Goal: Answer question/provide support: Answer question/provide support

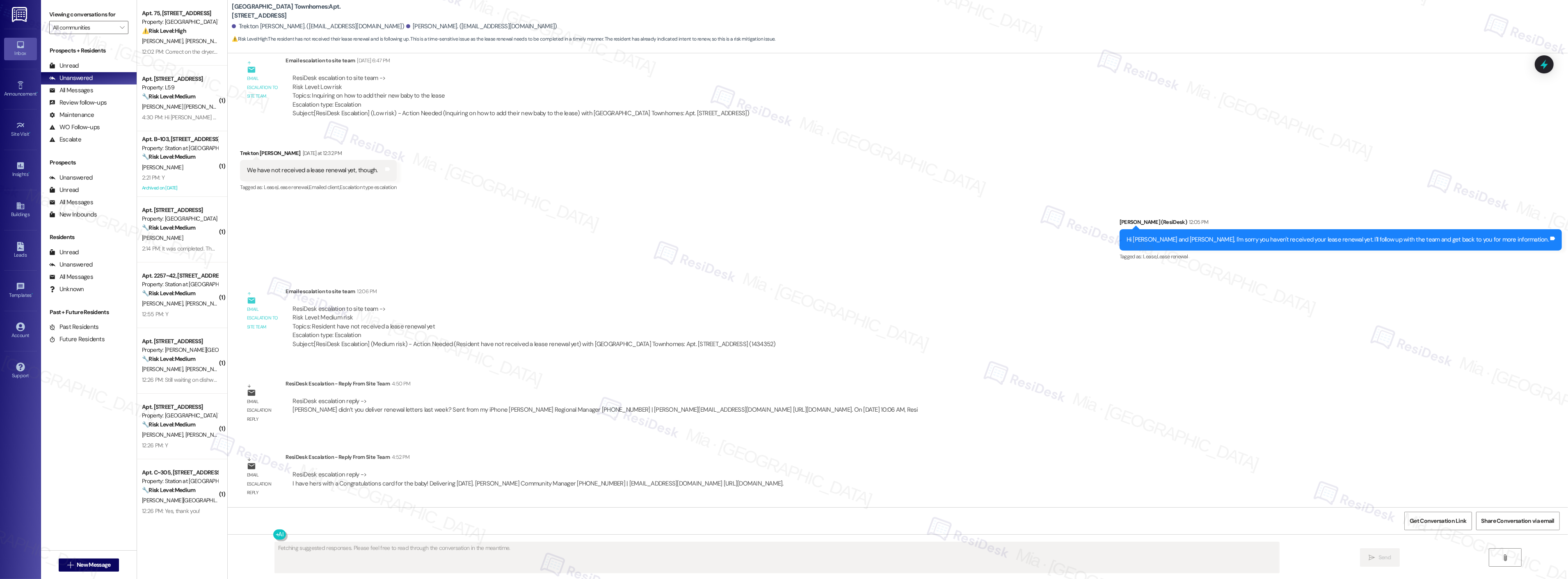
scroll to position [653, 0]
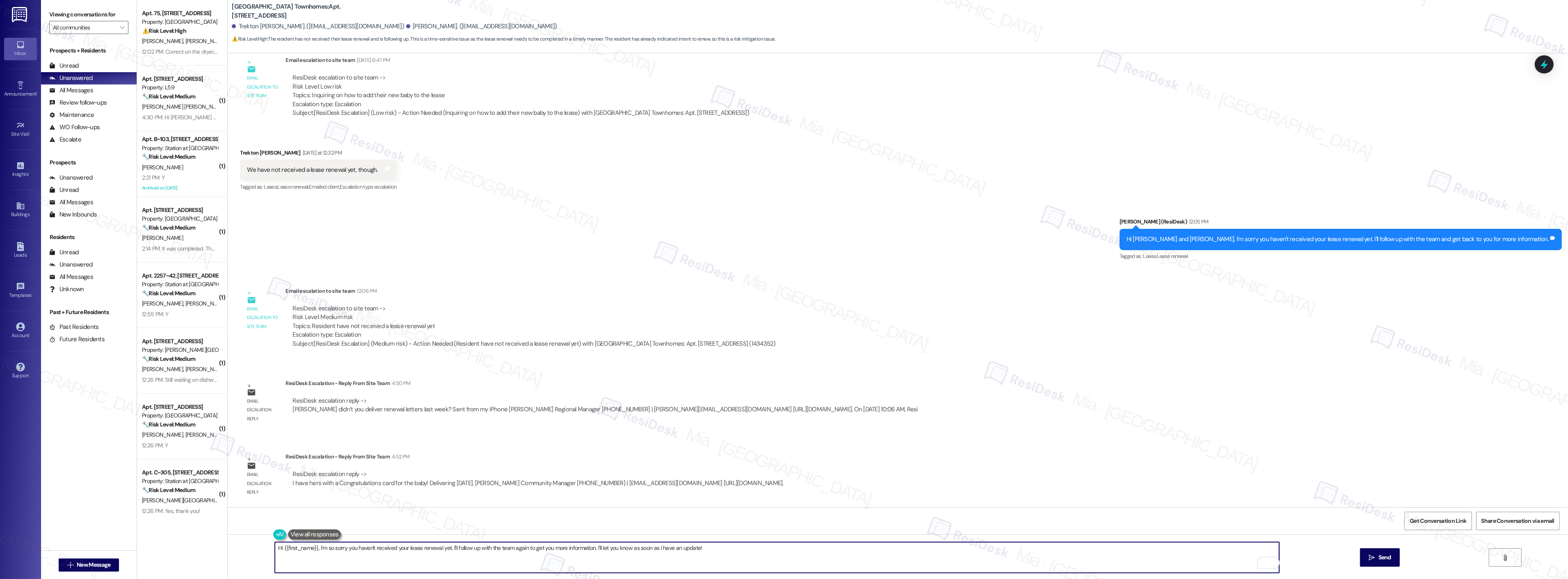
drag, startPoint x: 278, startPoint y: 547, endPoint x: 722, endPoint y: 547, distance: 444.0
click at [722, 547] on textarea "Hi {{first_name}}, I'm so sorry you haven't received your lease renewal yet. I'…" at bounding box center [777, 557] width 1004 height 31
type textarea "Hi Trekton, the lease renewal will be delivered today! Thank you and congratula…"
click at [1379, 558] on span "Send" at bounding box center [1385, 557] width 13 height 9
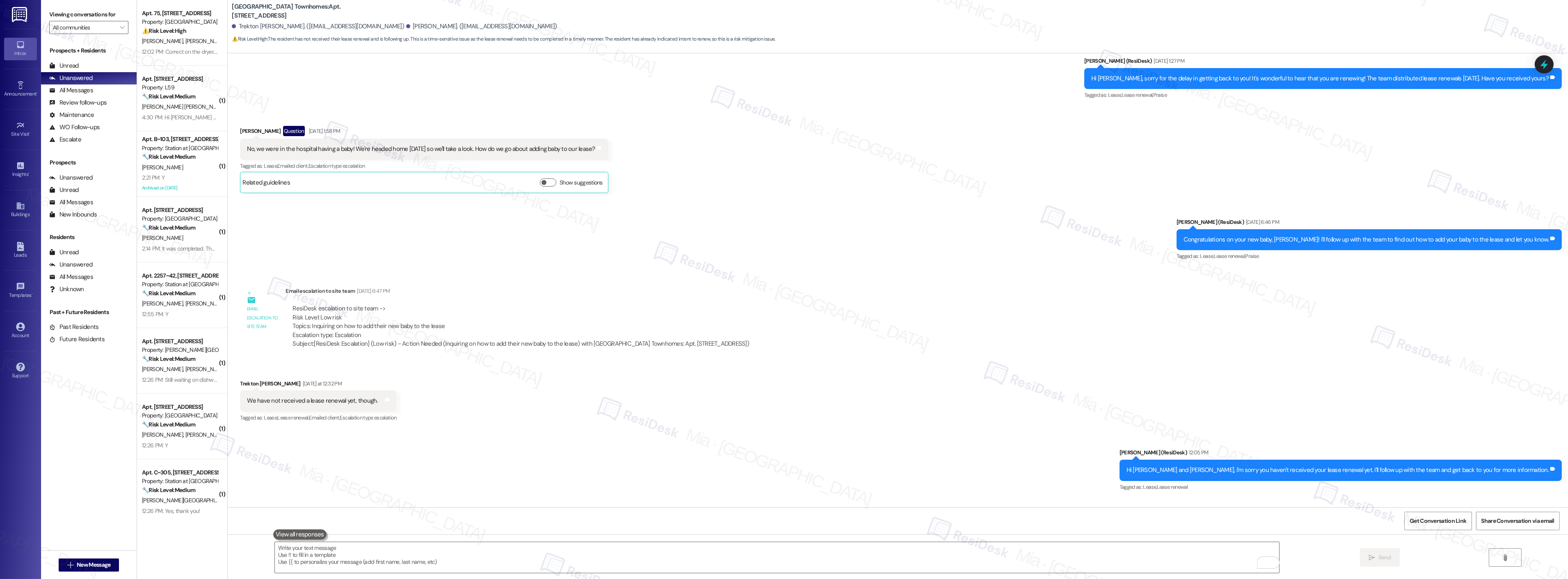
scroll to position [345, 0]
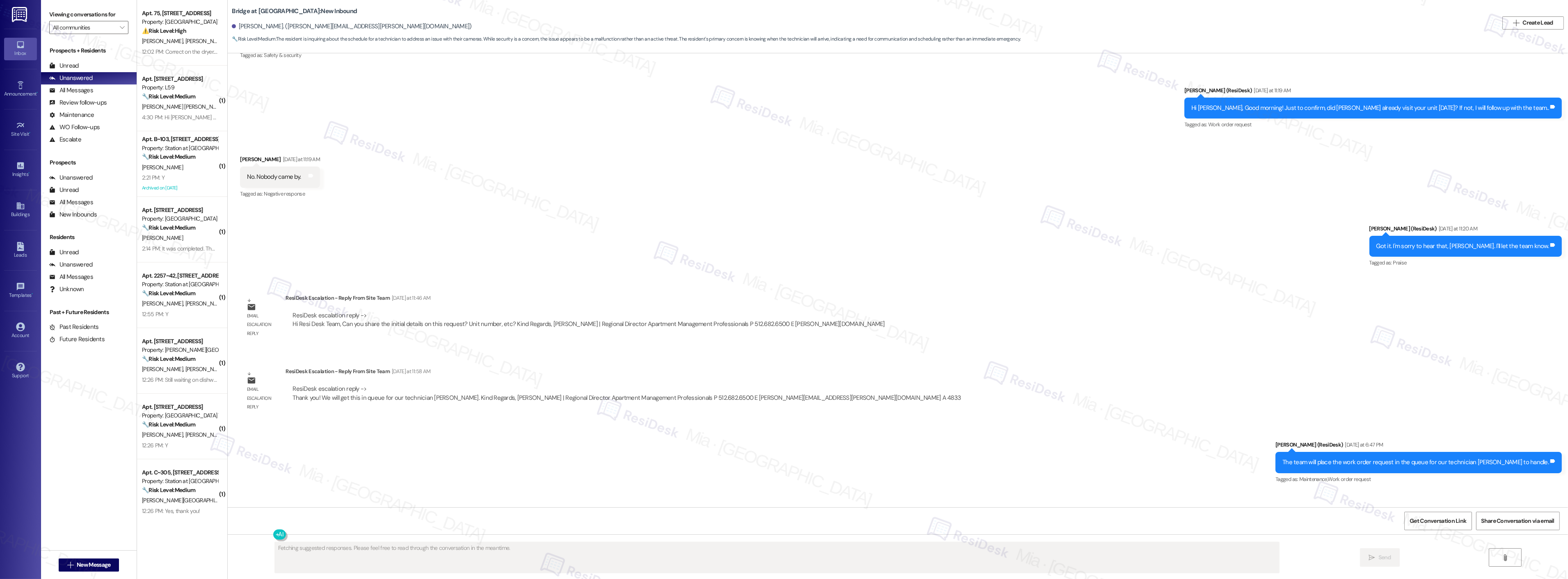
scroll to position [971, 0]
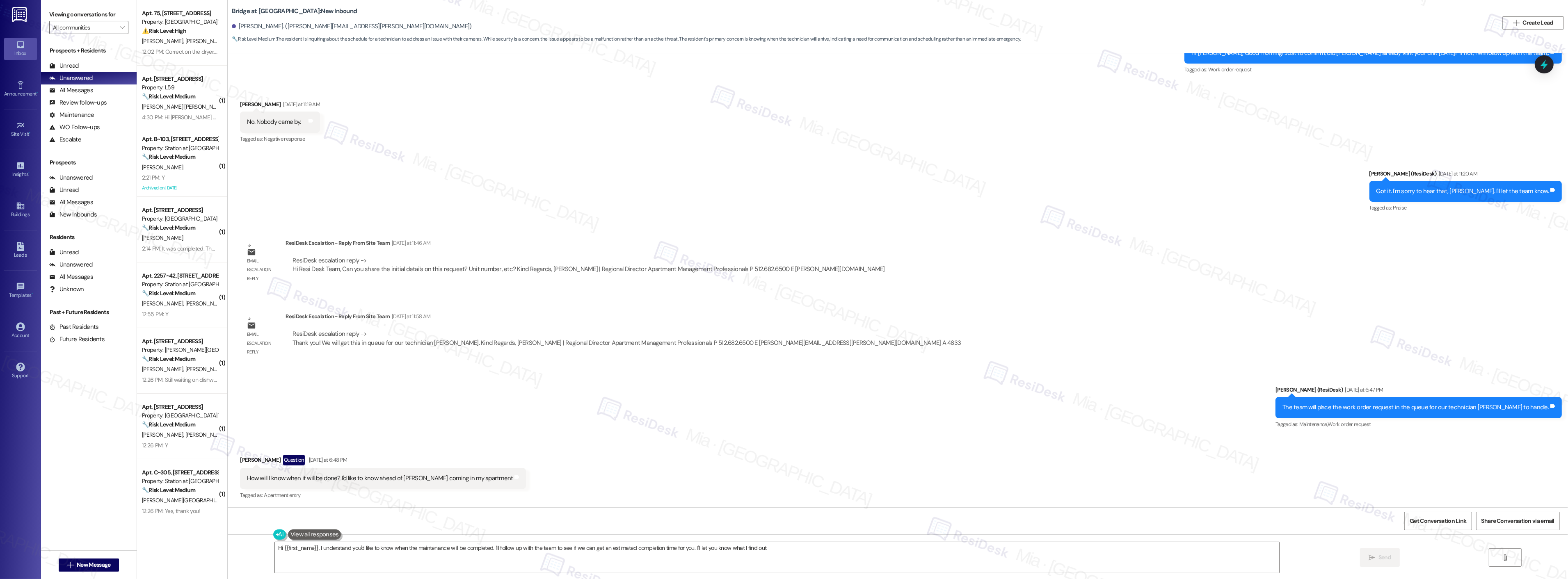
type textarea "Hi {{first_name}}, I understand you'd like to know when the maintenance will be…"
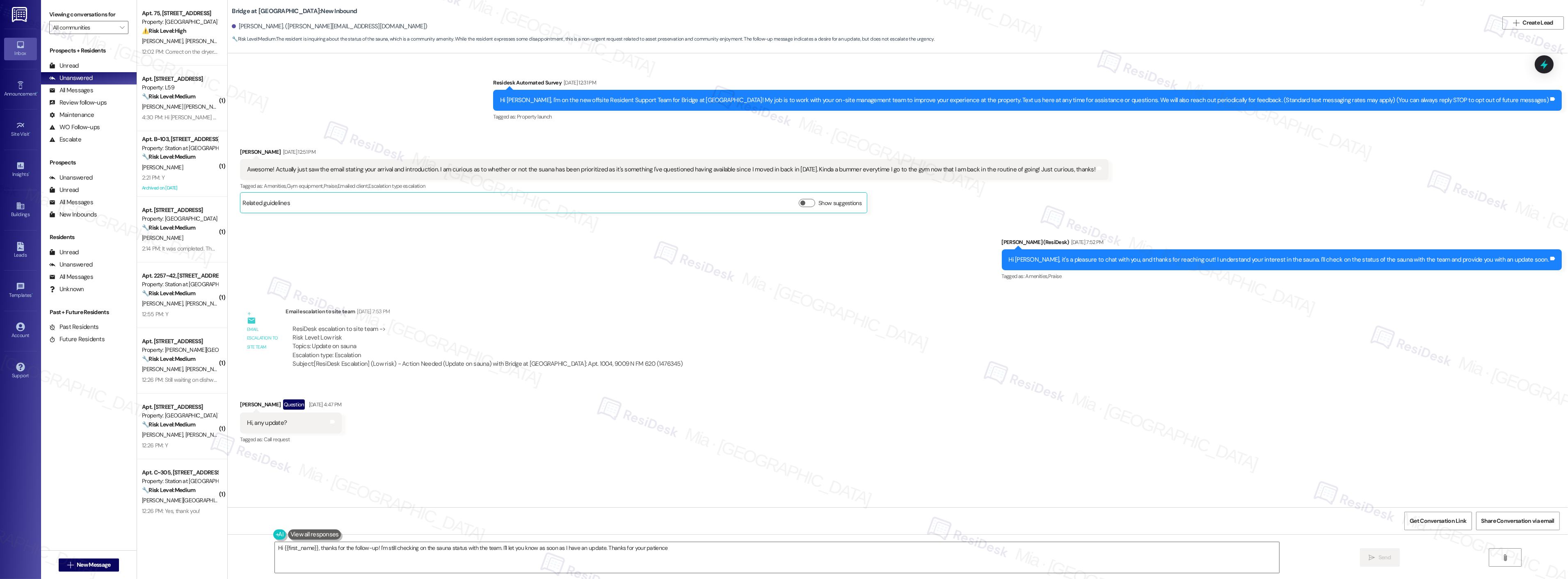
type textarea "Hi {{first_name}}, thanks for the follow-up! I'm still checking on the sauna st…"
click at [464, 397] on div "Received via SMS Briana Chilot Question Sep 16, 2025 at 4:47 PM Hi, any update?…" at bounding box center [898, 416] width 1340 height 71
drag, startPoint x: 395, startPoint y: 366, endPoint x: 486, endPoint y: 365, distance: 91.0
click at [486, 365] on div "Subject: [ResiDesk Escalation] (Low risk) - Action Needed (Update on sauna) wit…" at bounding box center [488, 364] width 390 height 9
click at [435, 372] on div "ResiDesk escalation to site team -> Risk Level: Low risk Topics: Update on saun…" at bounding box center [488, 347] width 404 height 56
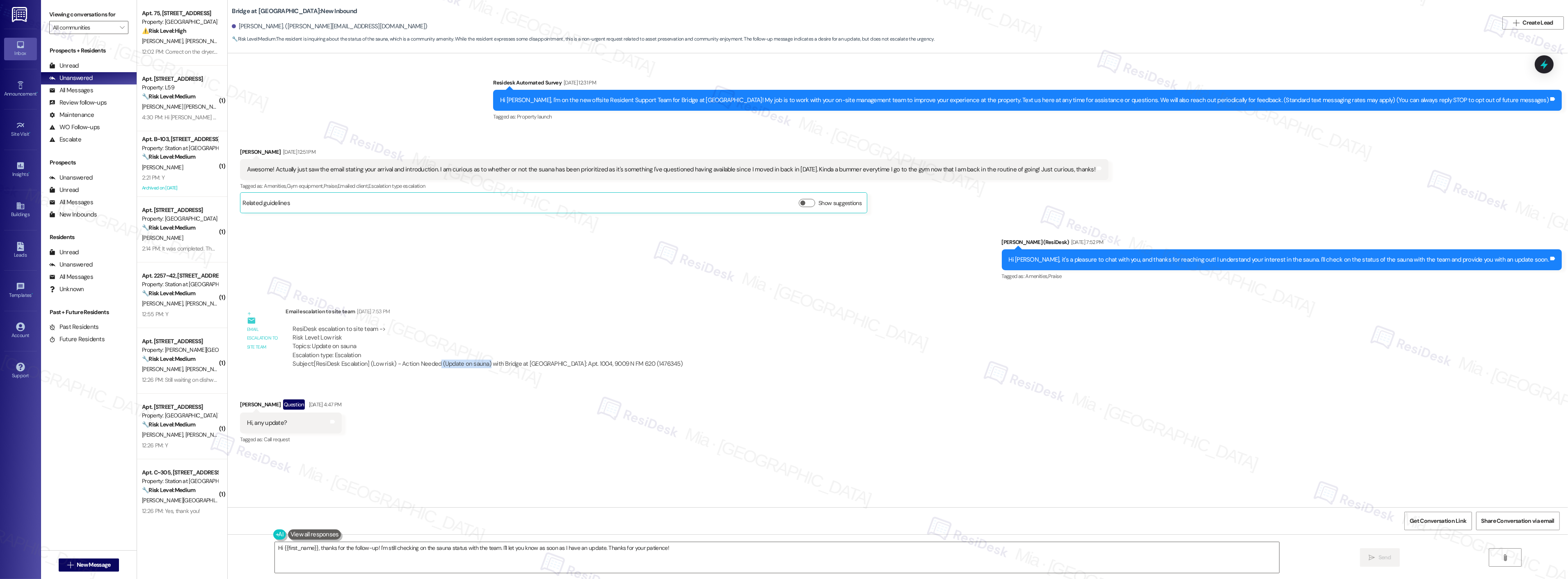
drag, startPoint x: 431, startPoint y: 363, endPoint x: 480, endPoint y: 363, distance: 49.0
click at [480, 363] on div "Subject: [ResiDesk Escalation] (Low risk) - Action Needed (Update on sauna) wit…" at bounding box center [488, 364] width 390 height 9
copy div "(Update on sauna)"
click at [1549, 64] on icon at bounding box center [1544, 64] width 14 height 14
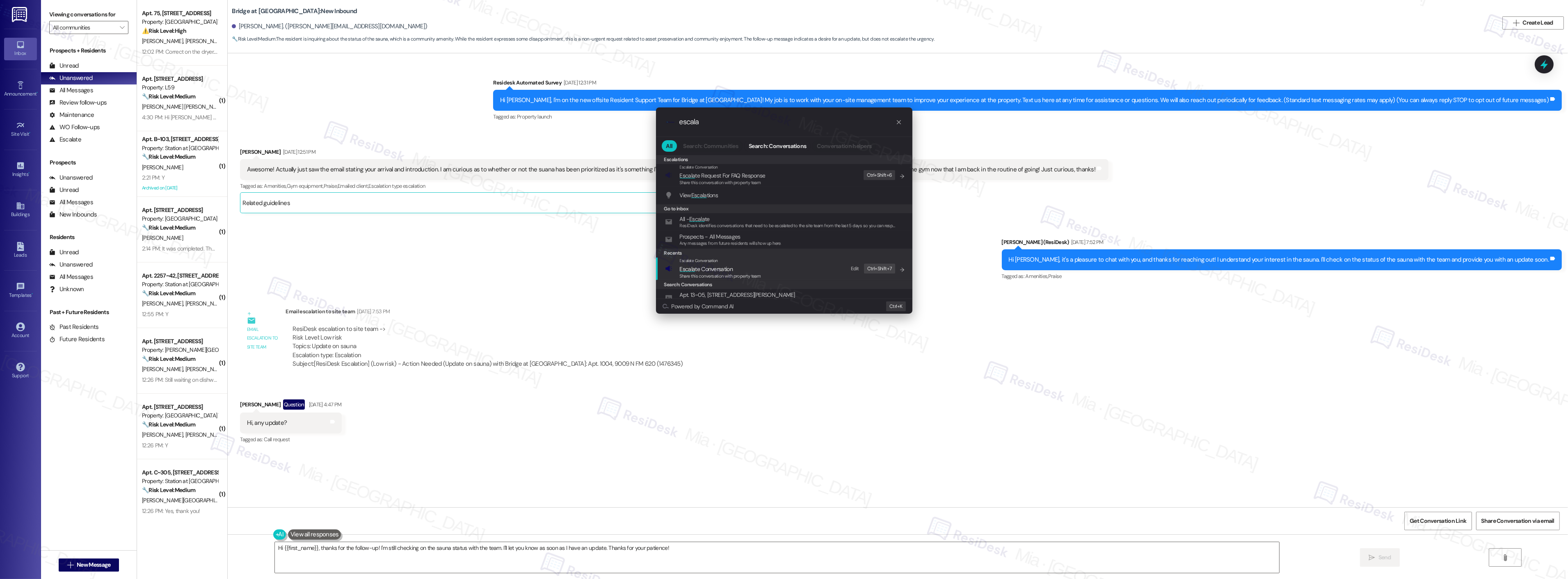
type input "escala"
click at [727, 269] on span "Escala te Conversation" at bounding box center [706, 269] width 53 height 7
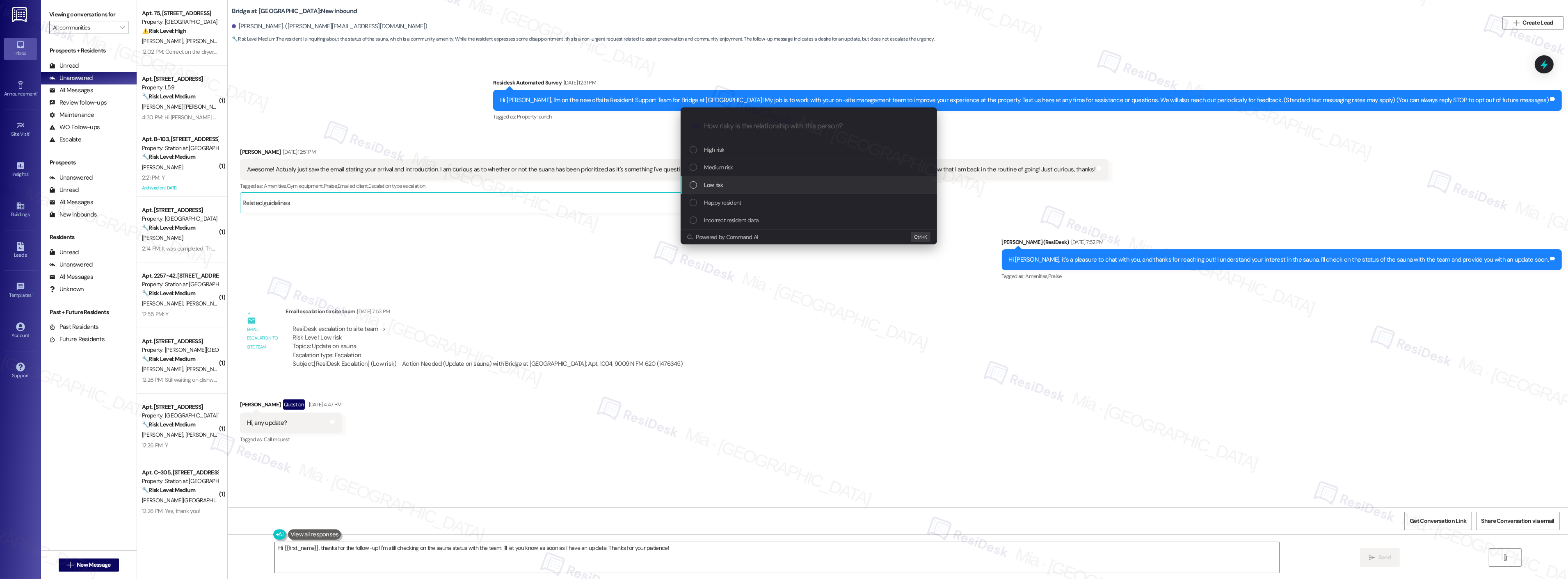
click at [724, 178] on div "Low risk" at bounding box center [808, 185] width 256 height 18
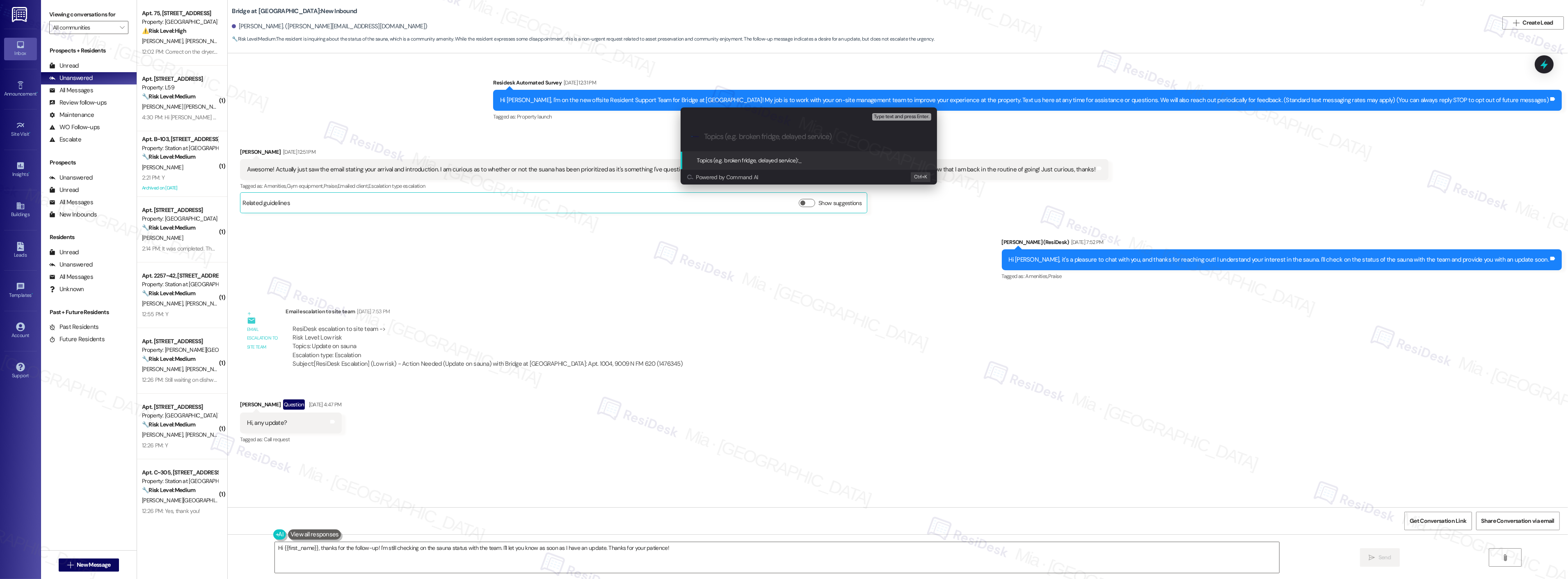
paste input "(Update on sauna)"
click at [706, 137] on input "(Update on sauna)" at bounding box center [812, 137] width 216 height 9
type input "Follow up - (Update on sauna)"
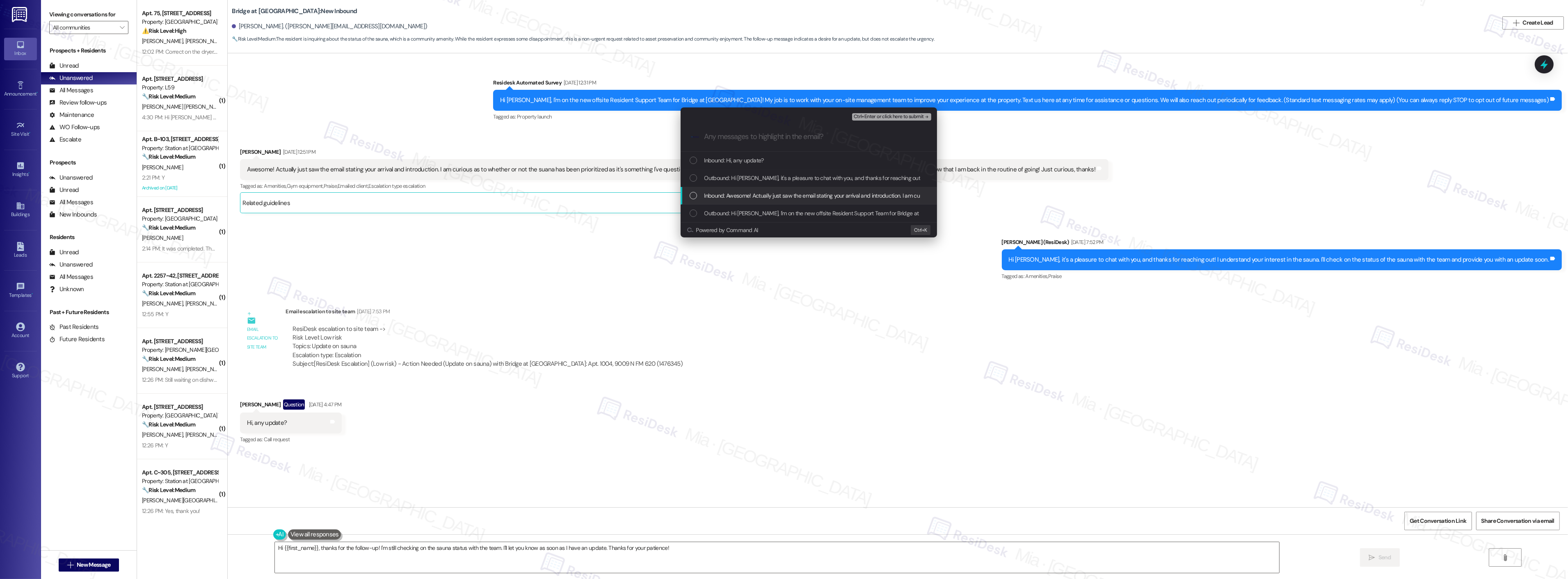
click at [692, 193] on div "List of options" at bounding box center [693, 195] width 7 height 7
click at [691, 163] on div "List of options" at bounding box center [693, 160] width 7 height 7
